Goal: Information Seeking & Learning: Learn about a topic

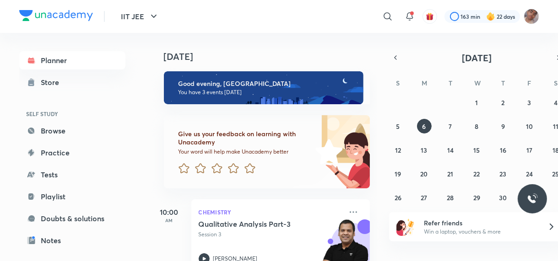
scroll to position [140, 0]
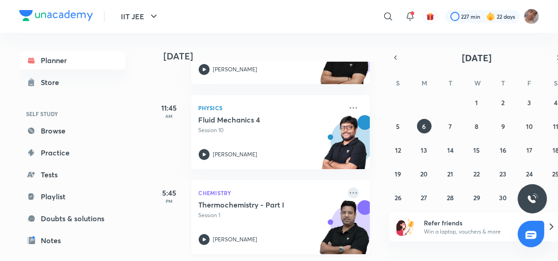
click at [348, 193] on icon at bounding box center [353, 193] width 11 height 11
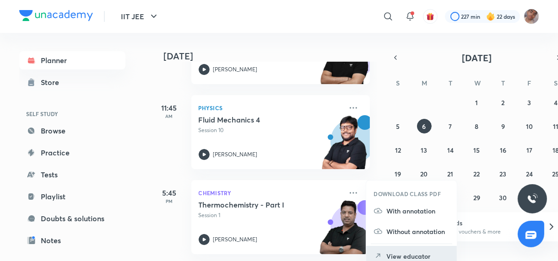
click at [422, 251] on li "View educator" at bounding box center [411, 256] width 91 height 21
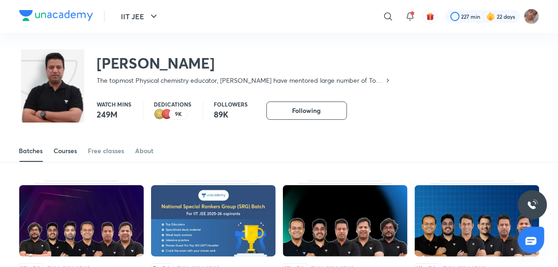
click at [62, 154] on div "Courses" at bounding box center [65, 150] width 23 height 9
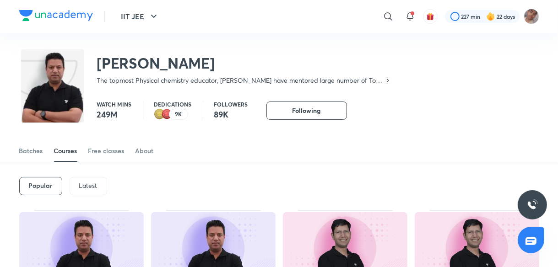
click at [83, 184] on p "Latest" at bounding box center [88, 185] width 18 height 7
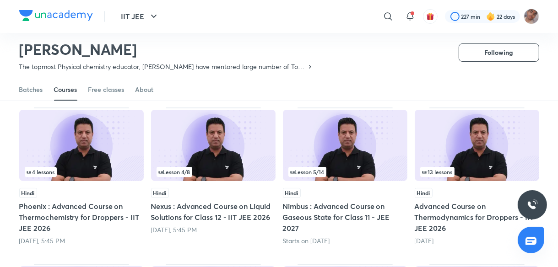
scroll to position [76, 0]
